Goal: Task Accomplishment & Management: Manage account settings

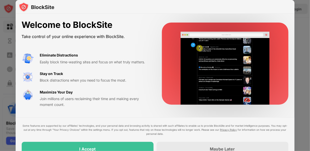
click at [146, 21] on div "Welcome to BlockSite" at bounding box center [86, 25] width 128 height 10
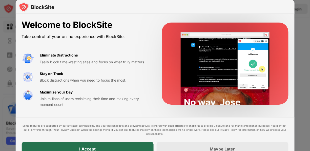
click at [140, 145] on div "I Accept" at bounding box center [88, 149] width 132 height 14
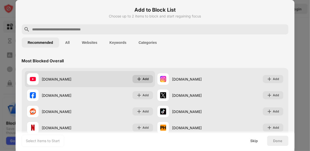
click at [141, 81] on div "Add" at bounding box center [143, 79] width 21 height 8
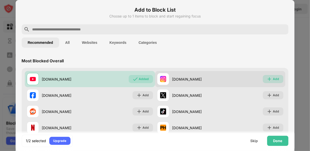
click at [274, 81] on div "Add" at bounding box center [276, 78] width 6 height 5
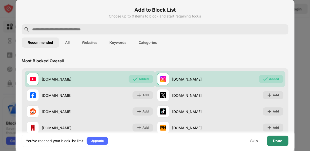
click at [275, 140] on div "Done" at bounding box center [278, 141] width 9 height 4
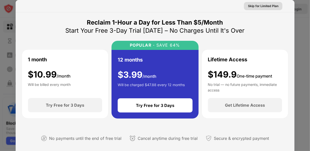
click at [264, 6] on div "Skip for Limited Plan" at bounding box center [263, 6] width 30 height 5
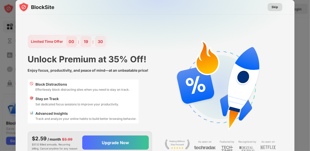
click at [279, 9] on div "Skip" at bounding box center [275, 7] width 15 height 8
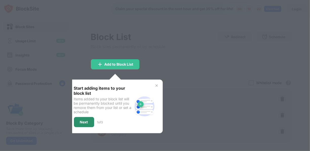
click at [85, 124] on div "Next" at bounding box center [84, 122] width 20 height 10
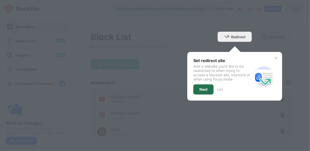
click at [200, 93] on div "Next" at bounding box center [203, 89] width 20 height 10
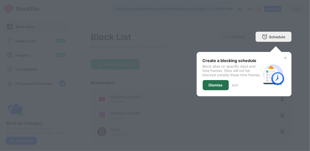
click at [211, 90] on div "Dismiss" at bounding box center [216, 85] width 26 height 10
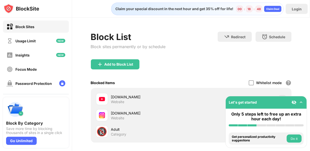
click at [293, 139] on button "Do it" at bounding box center [294, 138] width 15 height 8
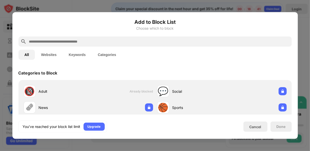
click at [302, 33] on div at bounding box center [155, 75] width 310 height 151
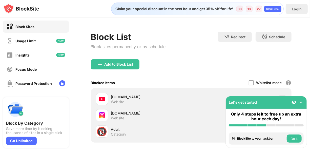
click at [295, 138] on button "Do it" at bounding box center [294, 138] width 15 height 8
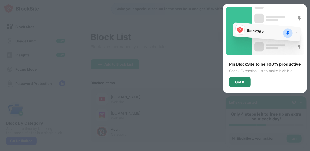
click at [240, 81] on div "Got It" at bounding box center [239, 82] width 9 height 4
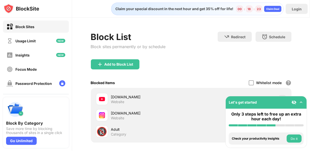
click at [296, 139] on button "Do it" at bounding box center [294, 138] width 15 height 8
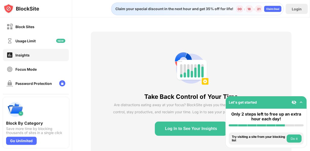
click at [296, 137] on button "Do it" at bounding box center [294, 138] width 15 height 8
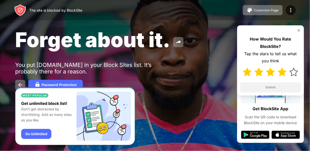
click at [283, 73] on img at bounding box center [282, 72] width 9 height 9
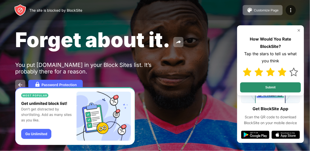
click at [278, 86] on button "Submit" at bounding box center [270, 87] width 61 height 10
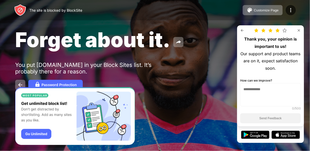
click at [299, 28] on div "Thank you, your opinion is important to us! Our support and product teams are o…" at bounding box center [270, 75] width 67 height 101
click at [299, 32] on img at bounding box center [299, 30] width 4 height 4
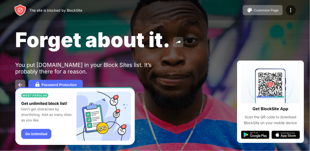
click at [178, 43] on img at bounding box center [179, 42] width 6 height 6
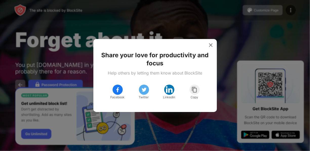
click at [225, 34] on div at bounding box center [155, 75] width 310 height 151
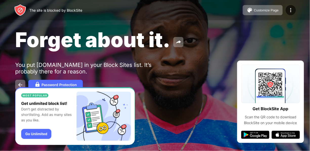
drag, startPoint x: 196, startPoint y: 0, endPoint x: 112, endPoint y: 27, distance: 88.3
click at [112, 27] on span "Forget about it." at bounding box center [92, 39] width 155 height 25
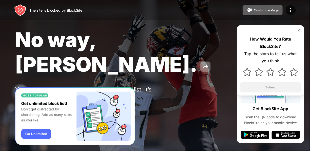
click at [55, 107] on div "Password Protection" at bounding box center [59, 109] width 35 height 4
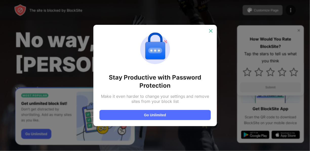
click at [209, 29] on img at bounding box center [210, 30] width 5 height 5
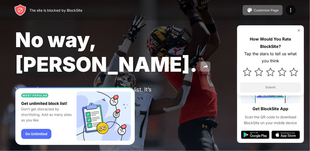
click at [300, 31] on img at bounding box center [299, 30] width 4 height 4
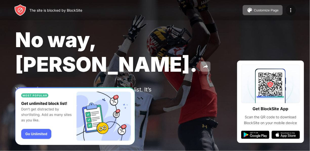
click at [292, 11] on img at bounding box center [291, 10] width 6 height 6
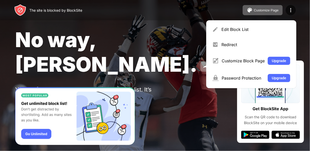
click at [136, 49] on span "No way, Jose." at bounding box center [106, 51] width 182 height 49
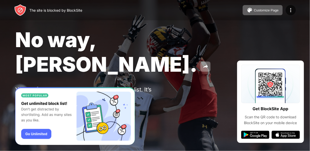
click at [54, 13] on div "The site is blocked by BlockSite" at bounding box center [48, 10] width 68 height 12
click at [55, 12] on div "The site is blocked by BlockSite" at bounding box center [48, 10] width 68 height 12
click at [270, 8] on div "Customize Page" at bounding box center [266, 10] width 25 height 4
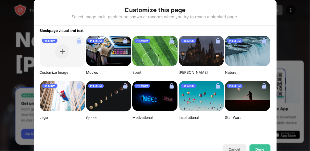
click at [291, 42] on div at bounding box center [155, 75] width 310 height 151
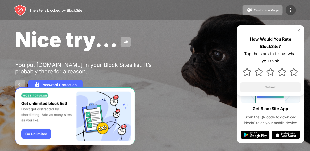
click at [293, 12] on img at bounding box center [291, 10] width 6 height 6
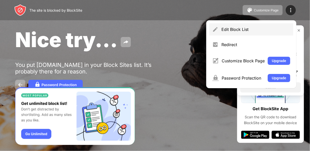
click at [235, 28] on div "Edit Block List" at bounding box center [256, 29] width 69 height 5
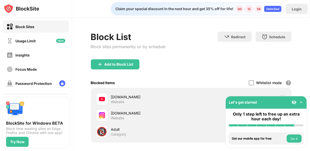
click at [300, 138] on button "Do it" at bounding box center [294, 138] width 15 height 8
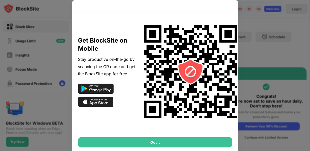
click at [189, 144] on div "Got It" at bounding box center [155, 142] width 154 height 10
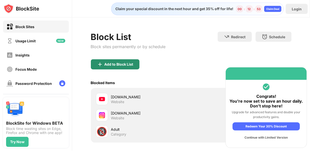
click at [109, 67] on div "Add to Block List" at bounding box center [115, 64] width 49 height 10
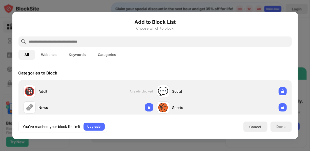
click at [56, 43] on input "text" at bounding box center [159, 41] width 261 height 6
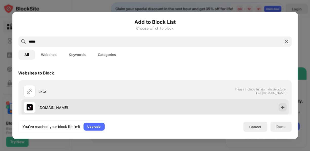
type input "*****"
click at [53, 109] on div "tiktok.com" at bounding box center [97, 107] width 117 height 5
click at [63, 107] on div "tiktok.com" at bounding box center [97, 107] width 117 height 5
click at [40, 108] on div "tiktok.com" at bounding box center [97, 107] width 117 height 5
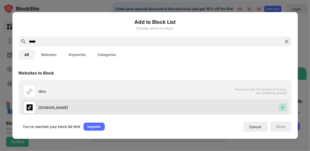
click at [280, 109] on img at bounding box center [282, 107] width 5 height 5
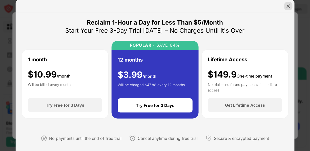
click at [290, 6] on img at bounding box center [288, 6] width 5 height 5
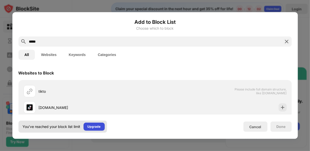
click at [91, 126] on div "Upgrade" at bounding box center [94, 126] width 13 height 5
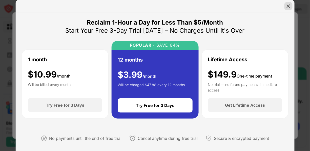
click at [290, 5] on img at bounding box center [288, 6] width 5 height 5
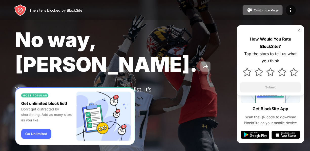
click at [65, 12] on div "The site is blocked by BlockSite" at bounding box center [48, 10] width 68 height 12
click at [289, 10] on img at bounding box center [291, 10] width 6 height 6
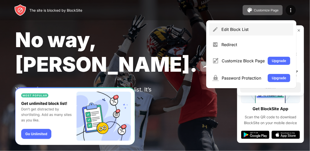
click at [229, 30] on div "Edit Block List" at bounding box center [256, 29] width 69 height 5
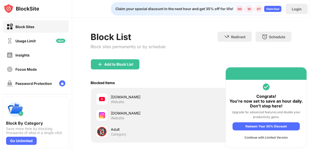
click at [119, 131] on div "Adult" at bounding box center [151, 129] width 80 height 5
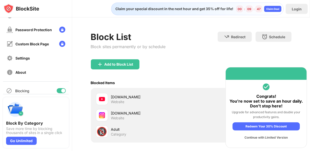
scroll to position [71, 0]
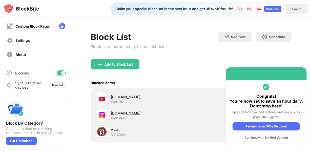
click at [58, 76] on div "Blocking" at bounding box center [36, 73] width 66 height 12
click at [61, 73] on div at bounding box center [63, 73] width 4 height 4
click at [57, 74] on div at bounding box center [59, 73] width 4 height 4
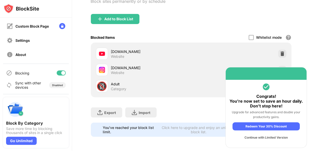
scroll to position [49, 0]
